Goal: Task Accomplishment & Management: Use online tool/utility

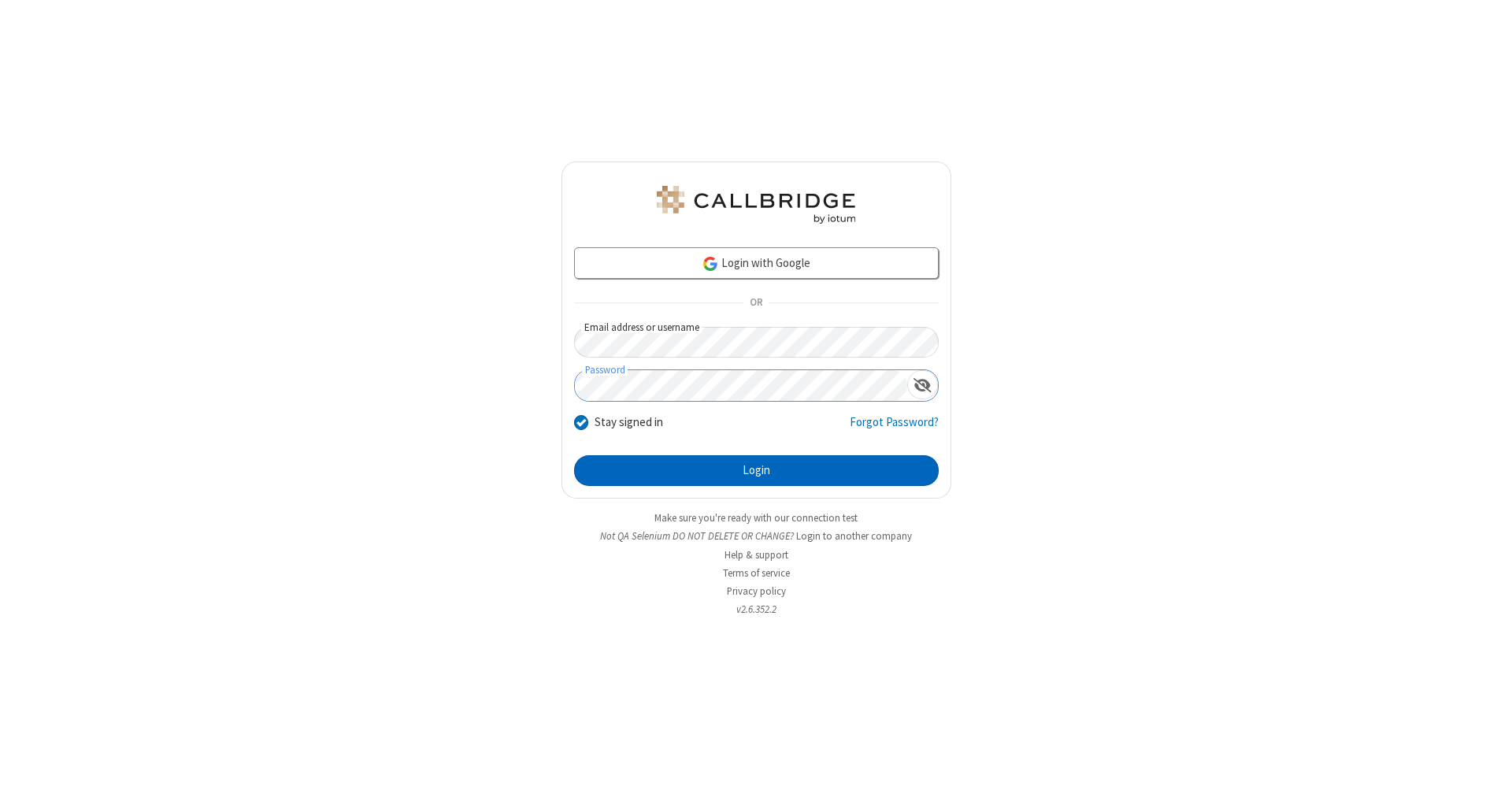
click at [756, 471] on button "Login" at bounding box center [757, 471] width 365 height 32
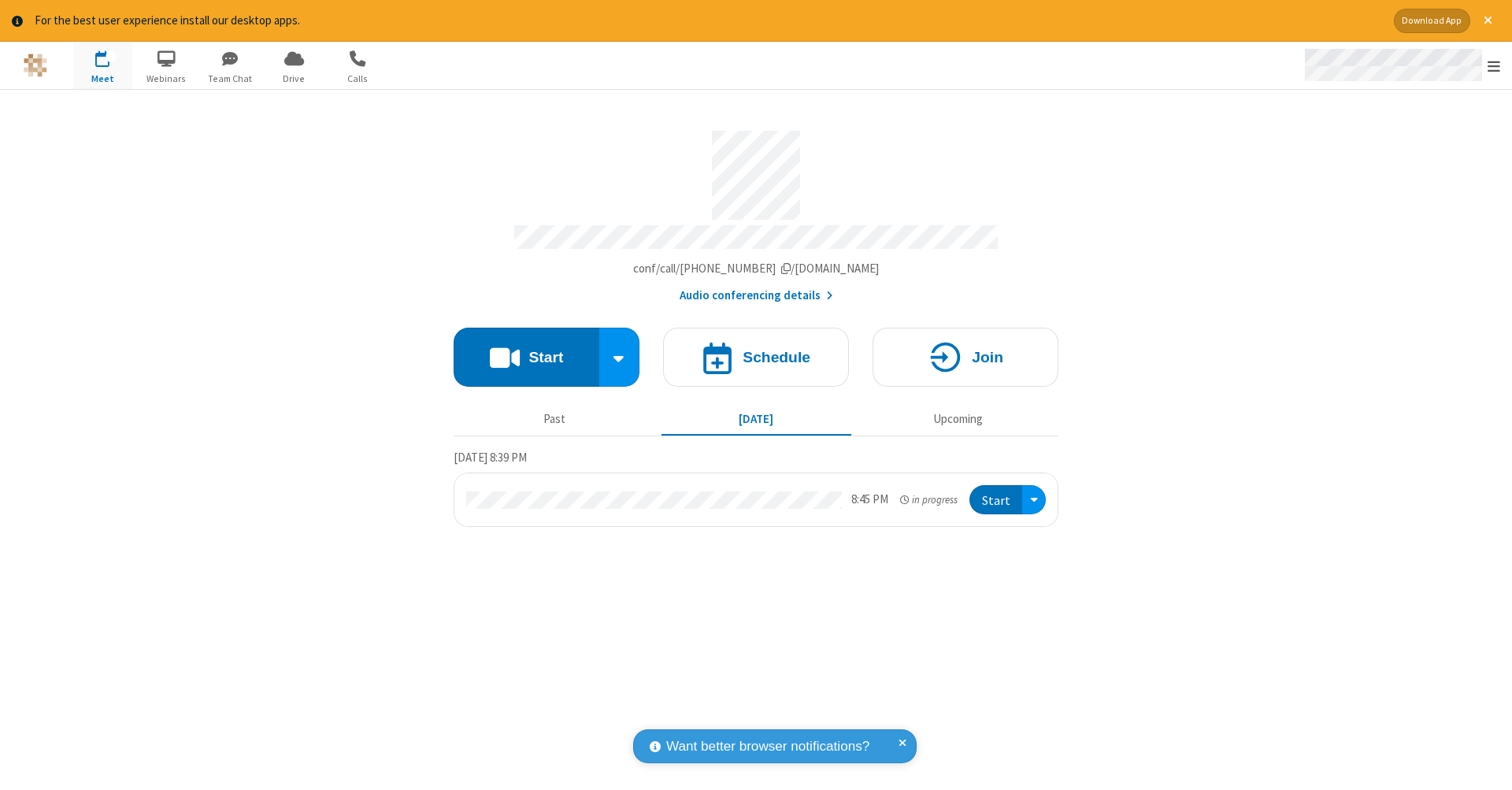
click at [1494, 66] on span "Open menu" at bounding box center [1494, 66] width 13 height 16
click at [294, 78] on span "Drive" at bounding box center [293, 78] width 59 height 14
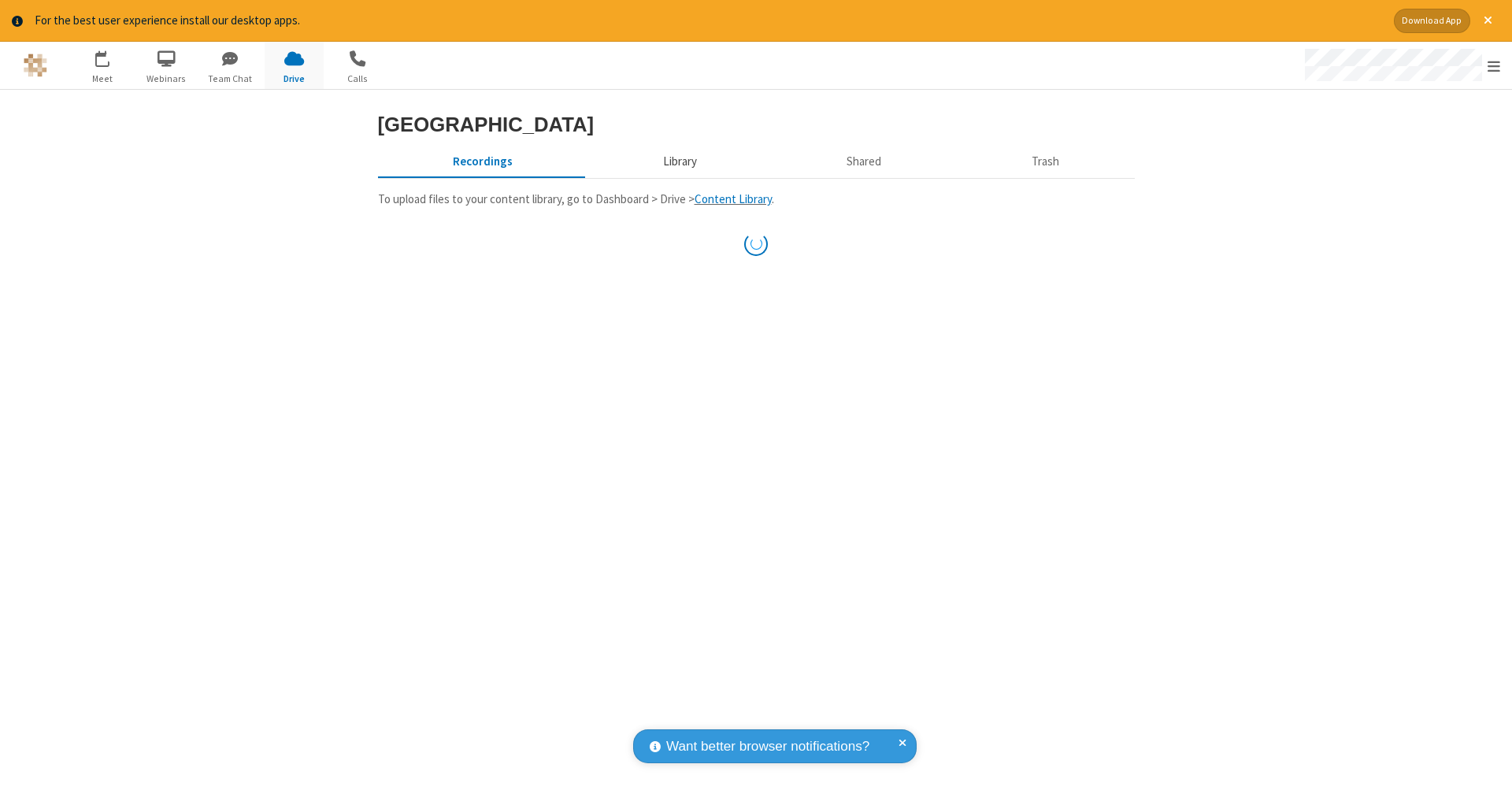
click at [677, 177] on button "Library" at bounding box center [680, 162] width 184 height 30
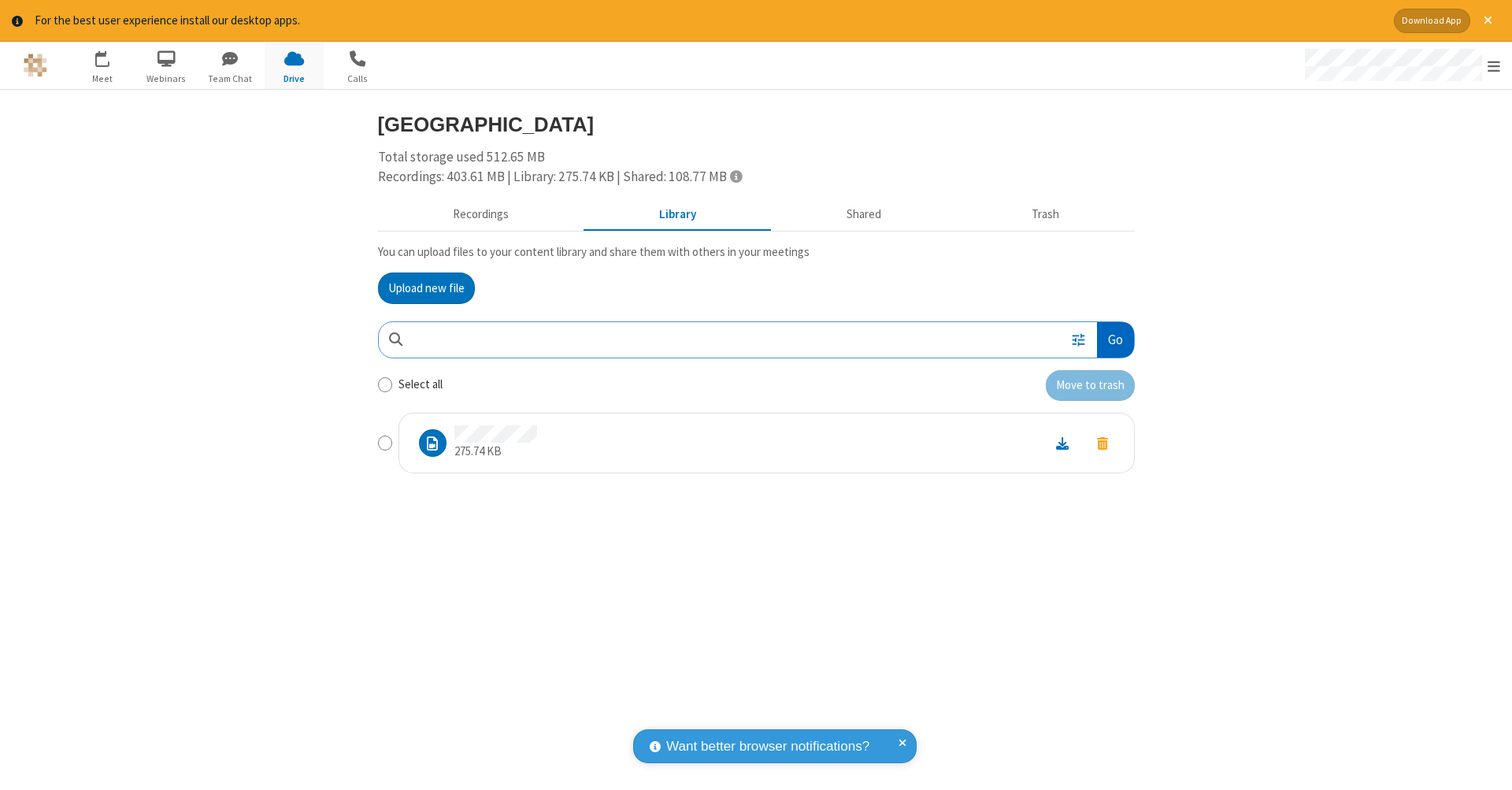
click at [1114, 336] on button "Go" at bounding box center [1114, 340] width 36 height 35
click at [426, 286] on button "Upload new file" at bounding box center [426, 289] width 97 height 32
